Goal: Transaction & Acquisition: Purchase product/service

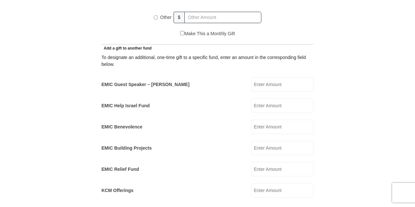
drag, startPoint x: 0, startPoint y: 0, endPoint x: 266, endPoint y: 76, distance: 276.4
click at [266, 77] on input "EMIC Guest Speaker – [PERSON_NAME]" at bounding box center [282, 84] width 62 height 14
click at [312, 87] on div "To designate an additional, one-time gift to a specific fund, enter an amount i…" at bounding box center [207, 125] width 212 height 146
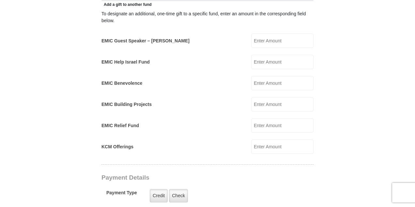
click at [288, 55] on input "EMIC Help Israel Fund" at bounding box center [282, 62] width 62 height 14
type input "25"
click at [290, 35] on input "EMIC Guest Speaker – [PERSON_NAME]" at bounding box center [282, 41] width 62 height 14
type input "15"
click at [329, 68] on form "[GEOGRAPHIC_DATA][DEMOGRAPHIC_DATA] Online Giving Because of gifts like yours, …" at bounding box center [208, 133] width 372 height 997
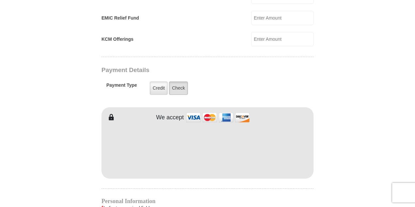
scroll to position [500, 0]
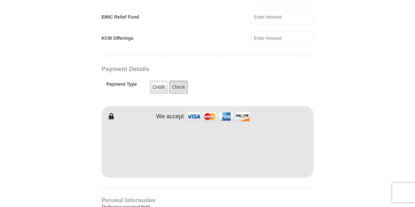
click at [184, 81] on label "Check" at bounding box center [178, 87] width 19 height 13
click at [0, 0] on input "Check" at bounding box center [0, 0] width 0 height 0
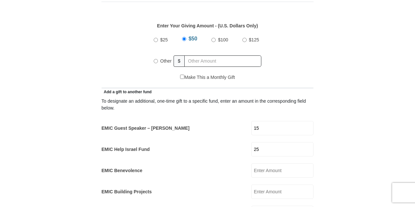
scroll to position [304, 0]
radio input "true"
click at [247, 55] on input "text" at bounding box center [224, 60] width 75 height 11
type input "219.23"
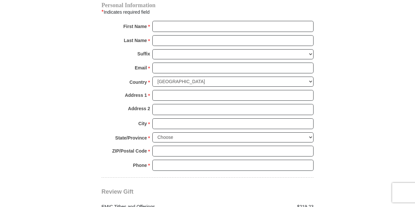
scroll to position [761, 0]
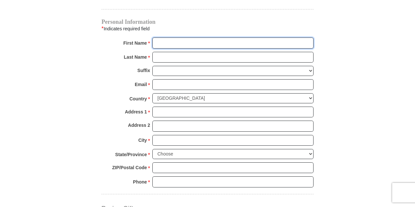
click at [275, 38] on input "First Name *" at bounding box center [232, 43] width 161 height 11
type input "[PERSON_NAME]"
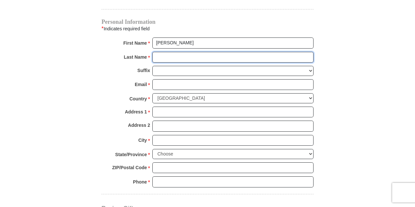
type input "Severynen"
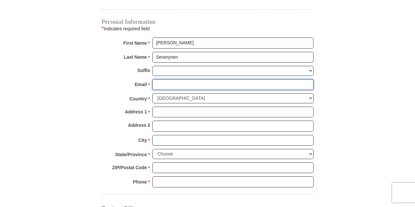
type input "[EMAIL_ADDRESS][DOMAIN_NAME]"
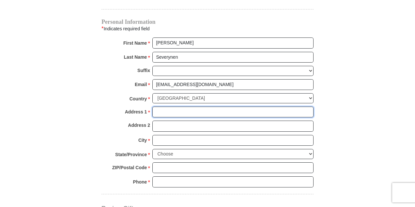
type input "[STREET_ADDRESS]"
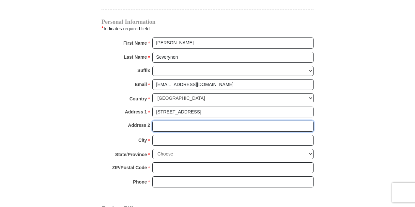
type input "APT 13305"
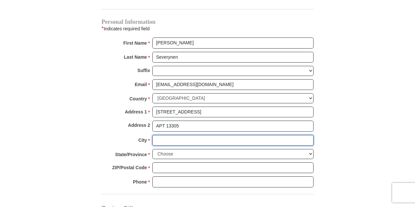
type input "[GEOGRAPHIC_DATA]"
select select "[GEOGRAPHIC_DATA]"
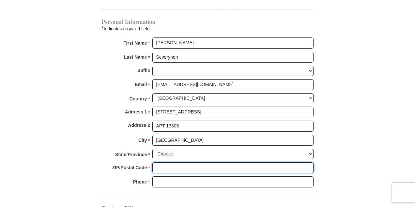
type input "76108"
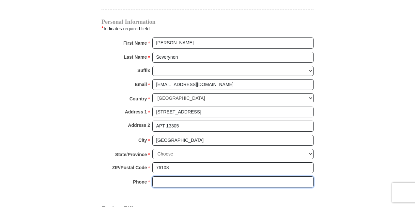
type input "6822701740"
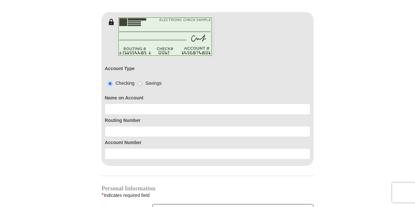
scroll to position [609, 0]
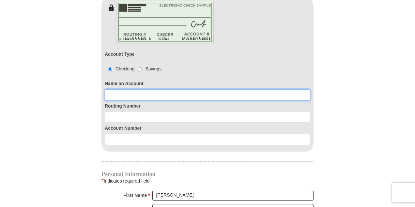
click at [277, 89] on input at bounding box center [207, 94] width 205 height 11
type input "[PERSON_NAME]"
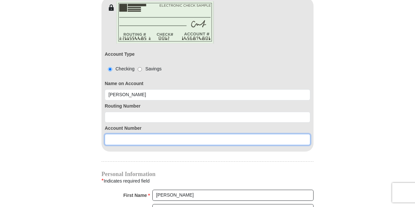
click at [143, 134] on input at bounding box center [207, 139] width 205 height 11
paste input "0001902118-01"
type input "0001902118-01"
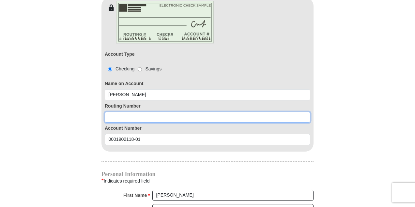
click at [134, 112] on input at bounding box center [207, 117] width 205 height 11
paste input "272480678"
type input "272480678"
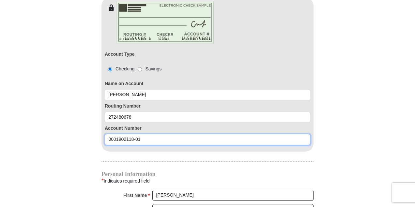
click at [135, 134] on input "0001902118-01" at bounding box center [207, 139] width 205 height 11
type input "000190211801"
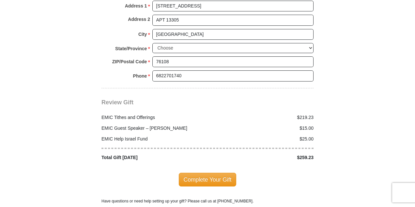
scroll to position [870, 0]
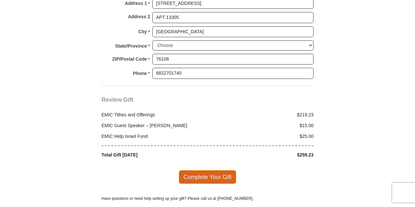
click at [211, 170] on span "Complete Your Gift" at bounding box center [208, 177] width 58 height 14
